Goal: Information Seeking & Learning: Learn about a topic

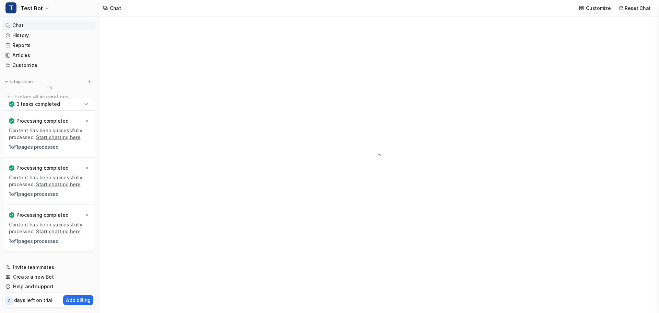
click at [86, 103] on div "T Test Bot Chat History Reports Articles Customize Integrations Explore all int…" at bounding box center [49, 156] width 99 height 313
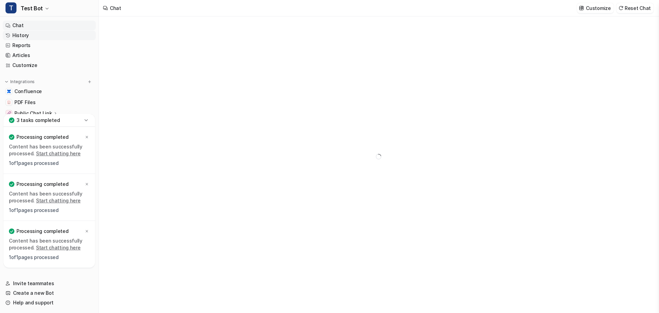
click at [26, 38] on link "History" at bounding box center [49, 36] width 93 height 10
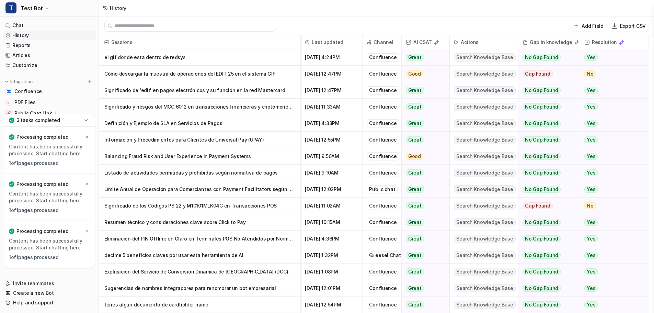
click at [235, 109] on p "Significado y riesgos del MCC 6012 en transacciones financieras y criptomonedas" at bounding box center [199, 107] width 191 height 16
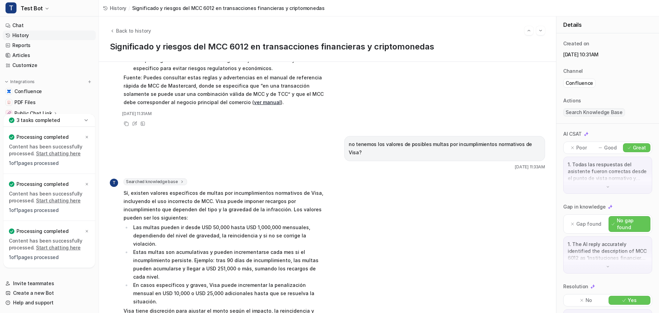
scroll to position [1697, 0]
